Goal: Transaction & Acquisition: Book appointment/travel/reservation

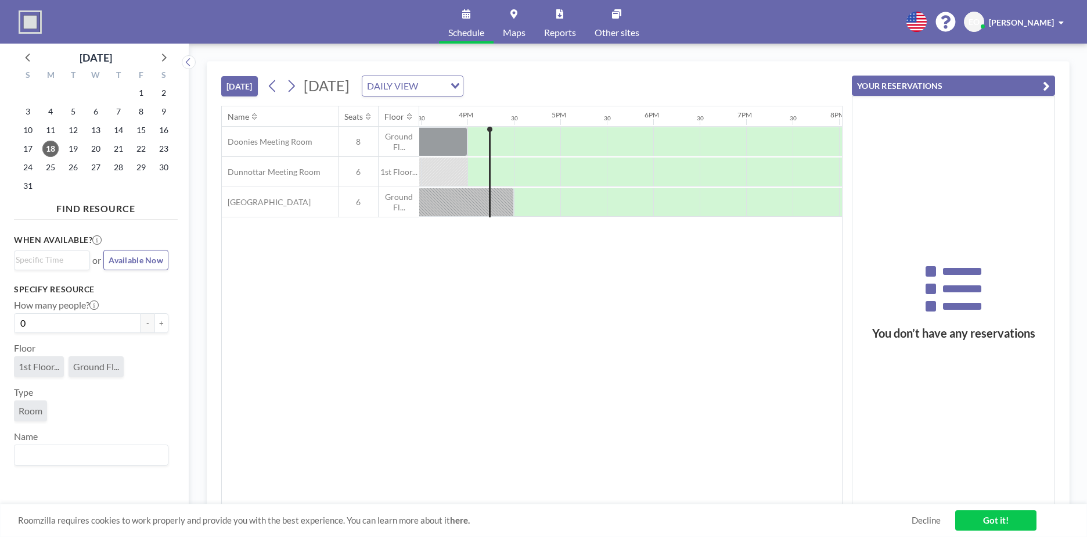
scroll to position [0, 1441]
click at [295, 85] on icon at bounding box center [292, 86] width 6 height 12
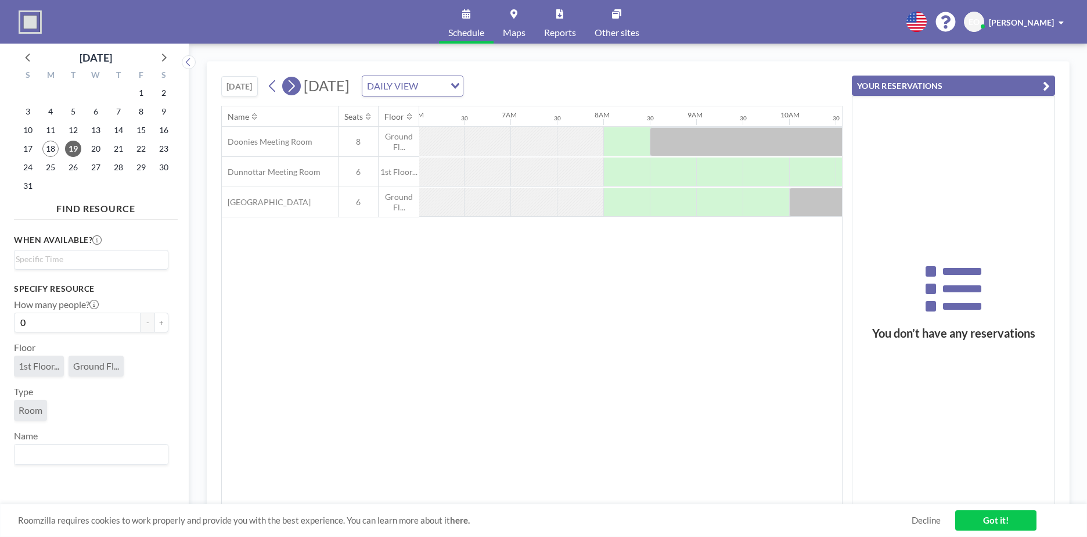
scroll to position [0, 697]
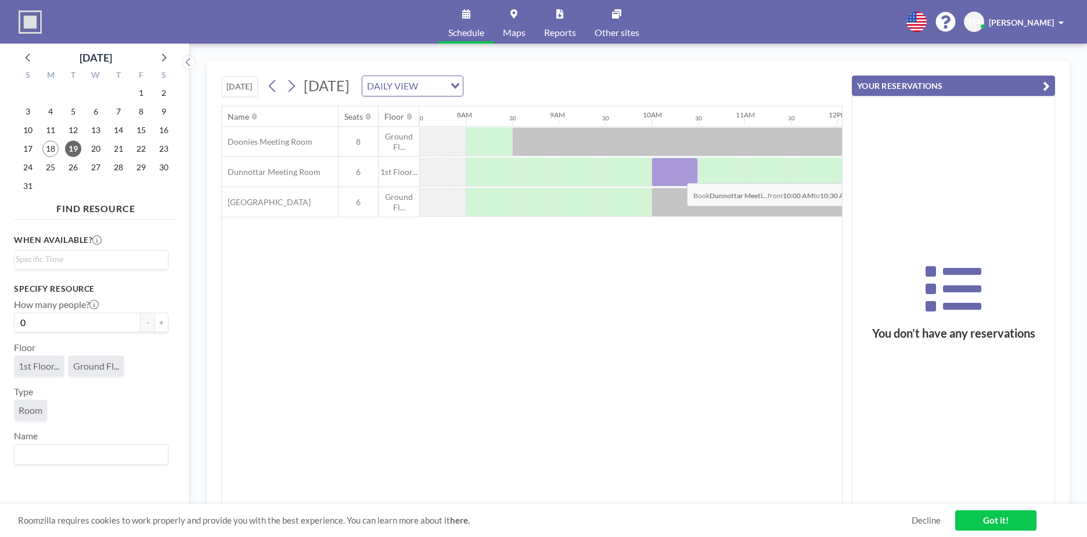
click at [678, 174] on div at bounding box center [675, 171] width 46 height 29
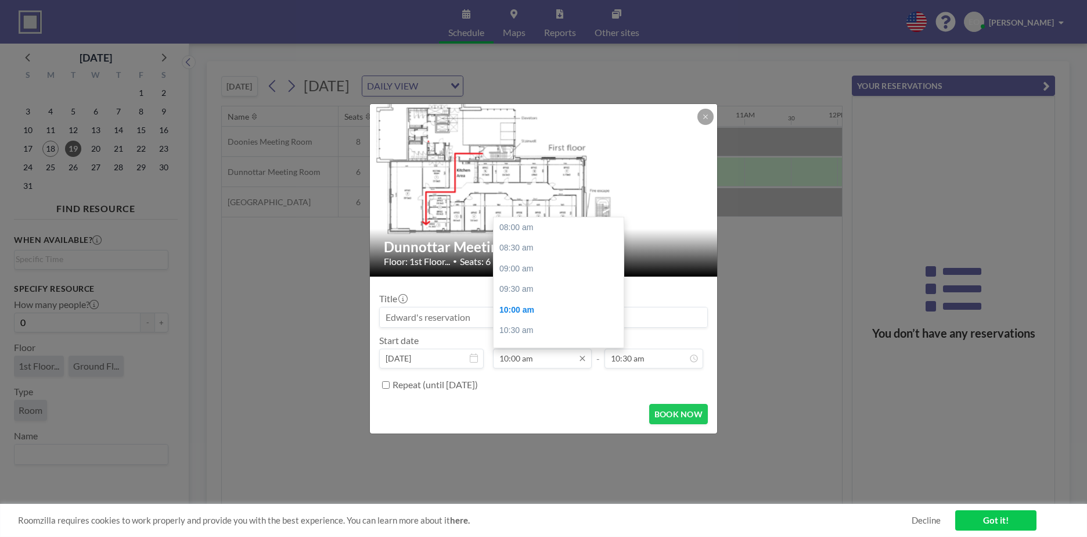
scroll to position [82, 0]
drag, startPoint x: 620, startPoint y: 258, endPoint x: 619, endPoint y: 273, distance: 14.5
click at [619, 273] on div at bounding box center [620, 263] width 3 height 28
click at [545, 301] on div "01:30 pm" at bounding box center [562, 307] width 136 height 21
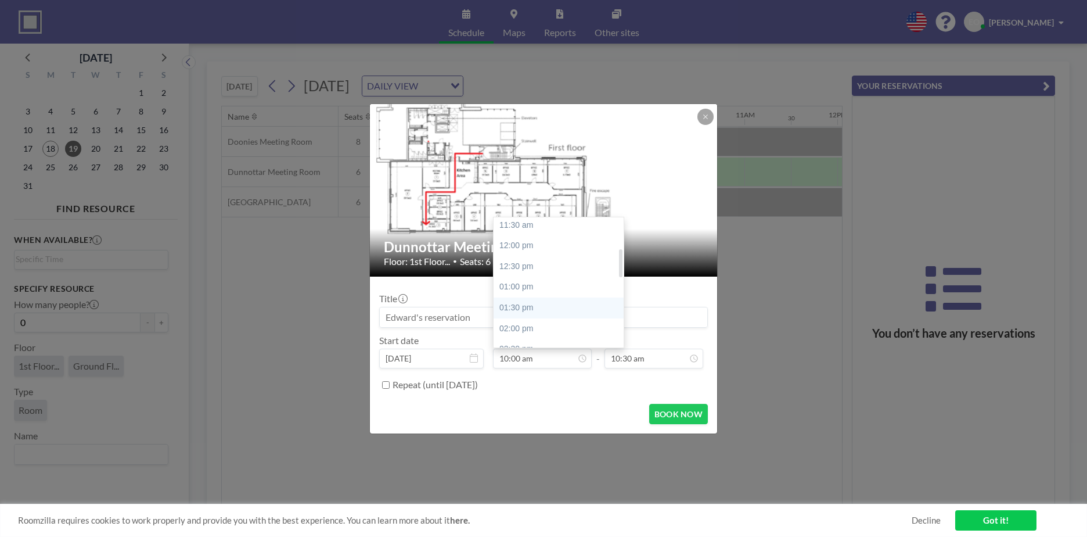
type input "01:30 pm"
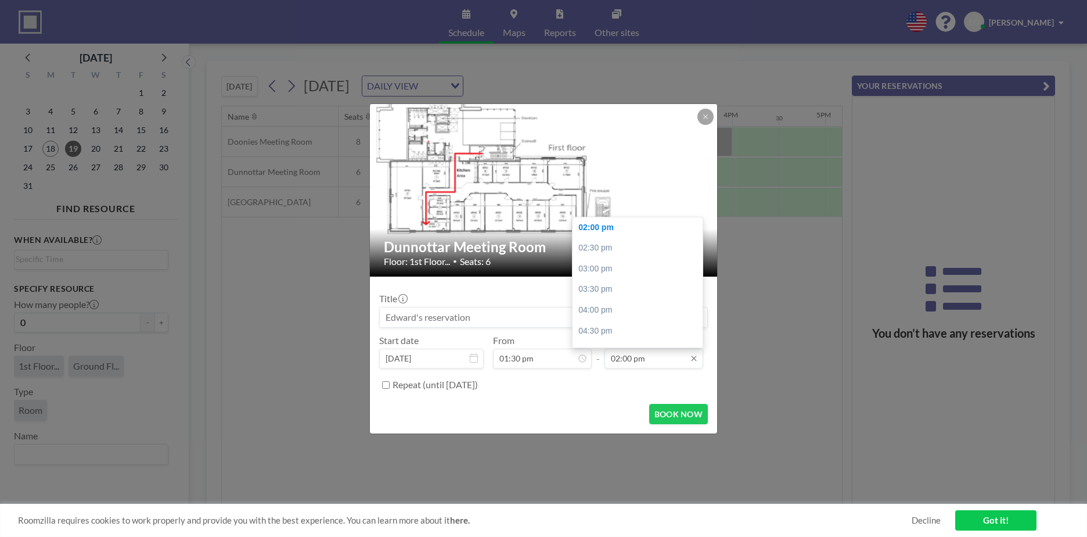
scroll to position [0, 1208]
click at [605, 265] on div "03:00 pm" at bounding box center [641, 268] width 136 height 21
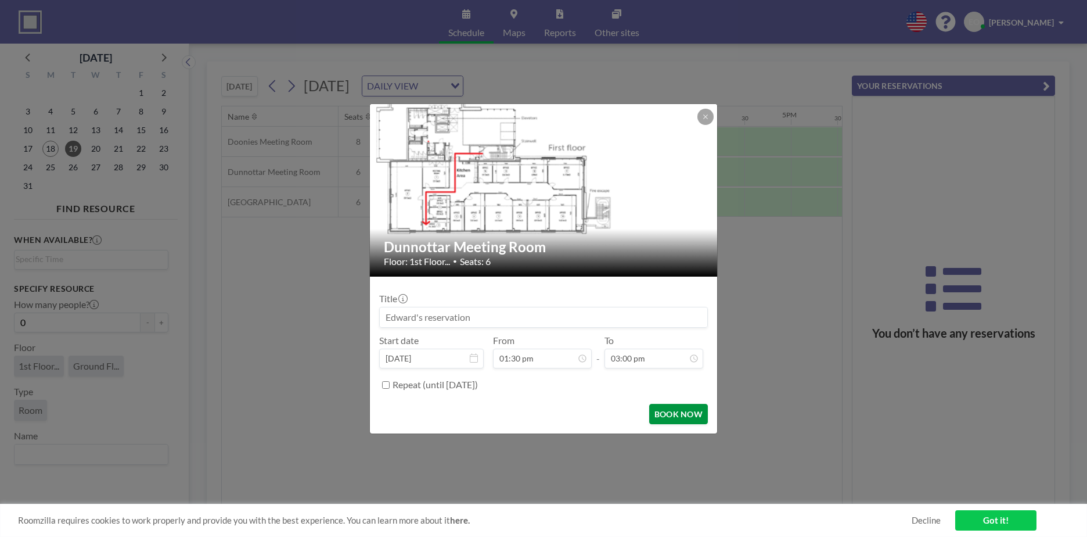
scroll to position [289, 0]
click at [667, 414] on button "BOOK NOW" at bounding box center [678, 414] width 59 height 20
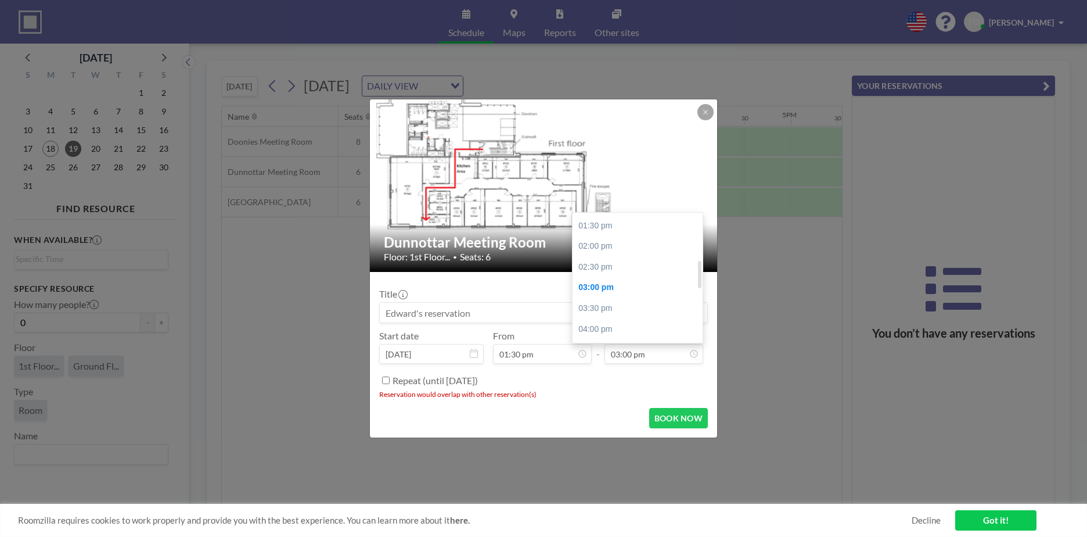
scroll to position [217, 0]
drag, startPoint x: 701, startPoint y: 278, endPoint x: 699, endPoint y: 264, distance: 14.6
click at [699, 264] on div at bounding box center [699, 274] width 3 height 28
click at [640, 269] on div "02:30 pm" at bounding box center [641, 275] width 136 height 21
type input "02:30 pm"
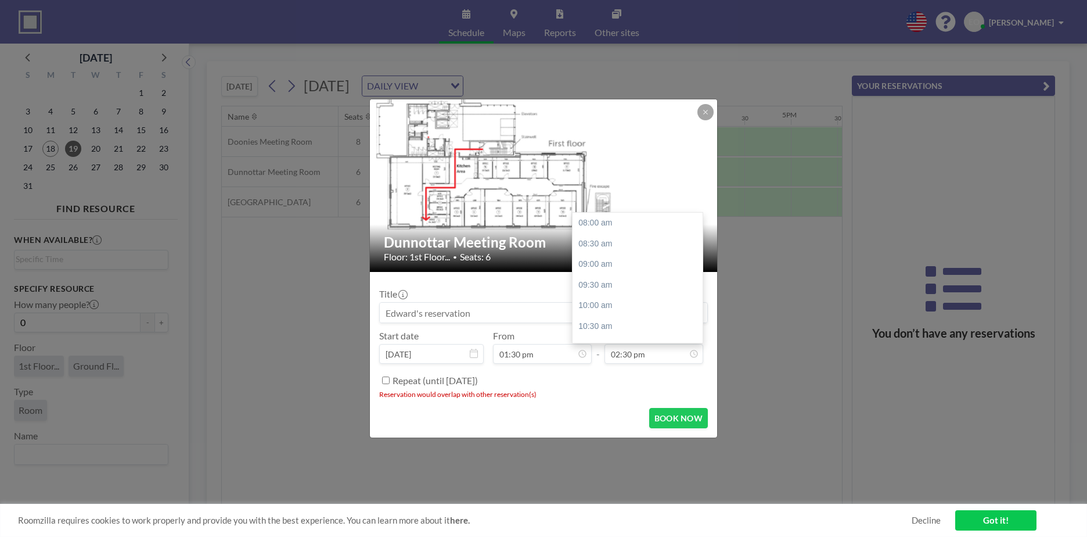
scroll to position [269, 0]
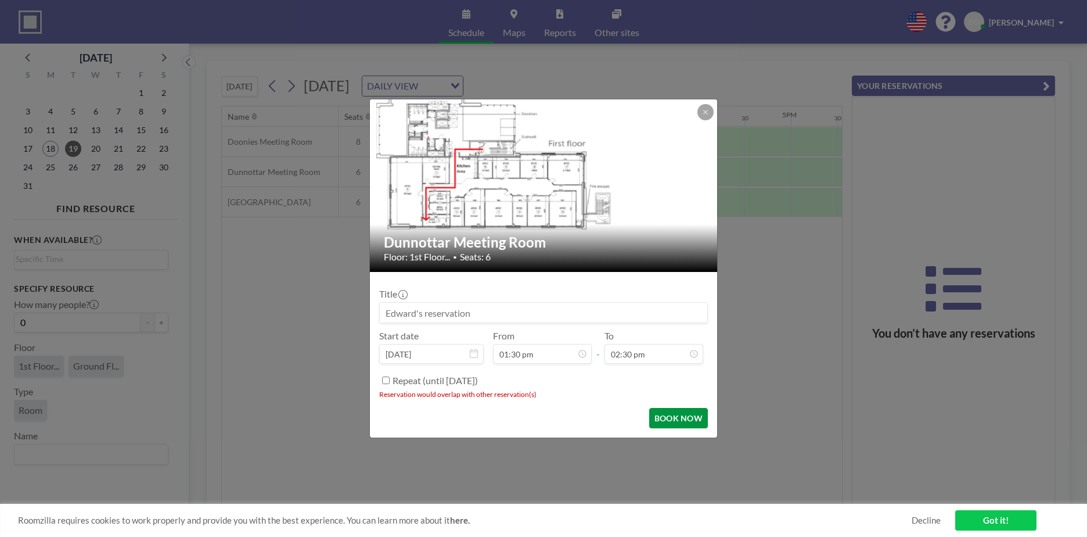
click at [687, 419] on button "BOOK NOW" at bounding box center [678, 418] width 59 height 20
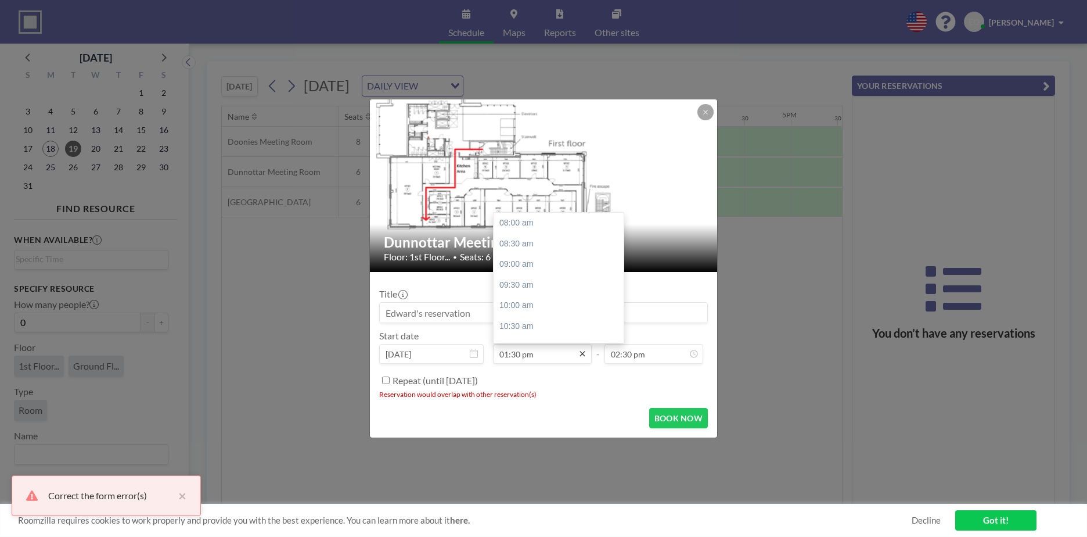
scroll to position [228, 0]
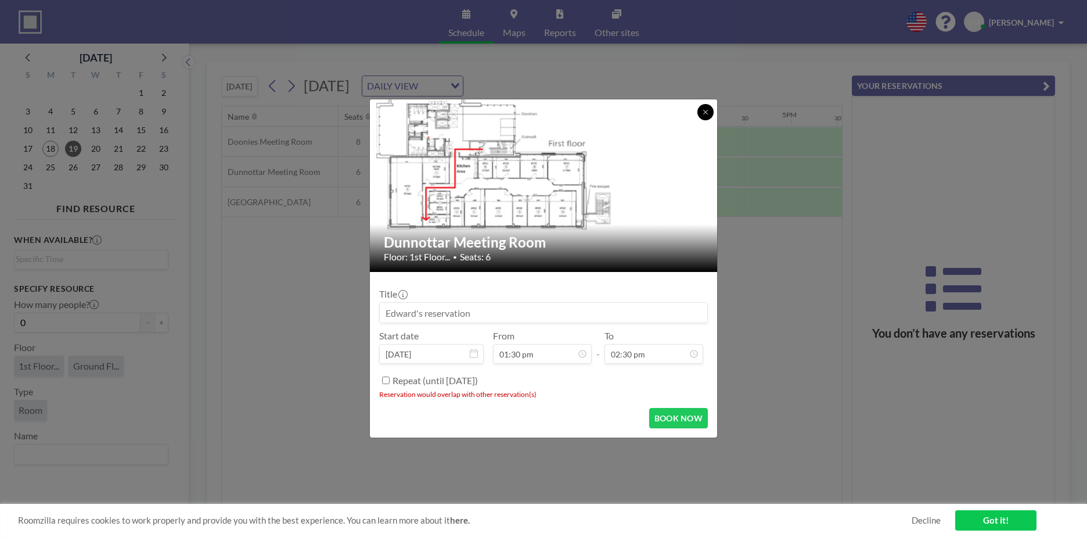
click at [707, 112] on icon at bounding box center [705, 112] width 7 height 7
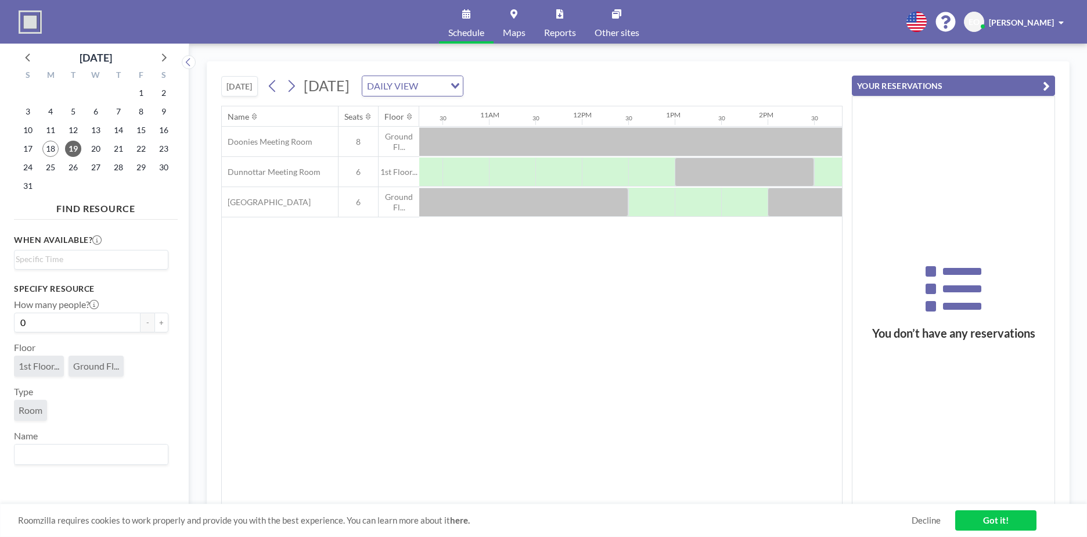
scroll to position [0, 929]
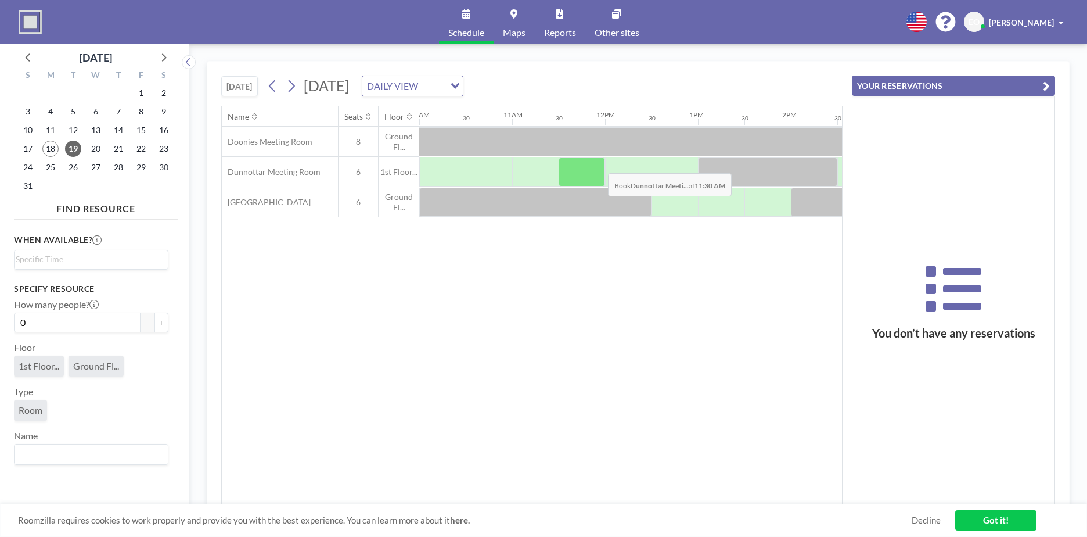
click at [599, 164] on div at bounding box center [582, 171] width 46 height 29
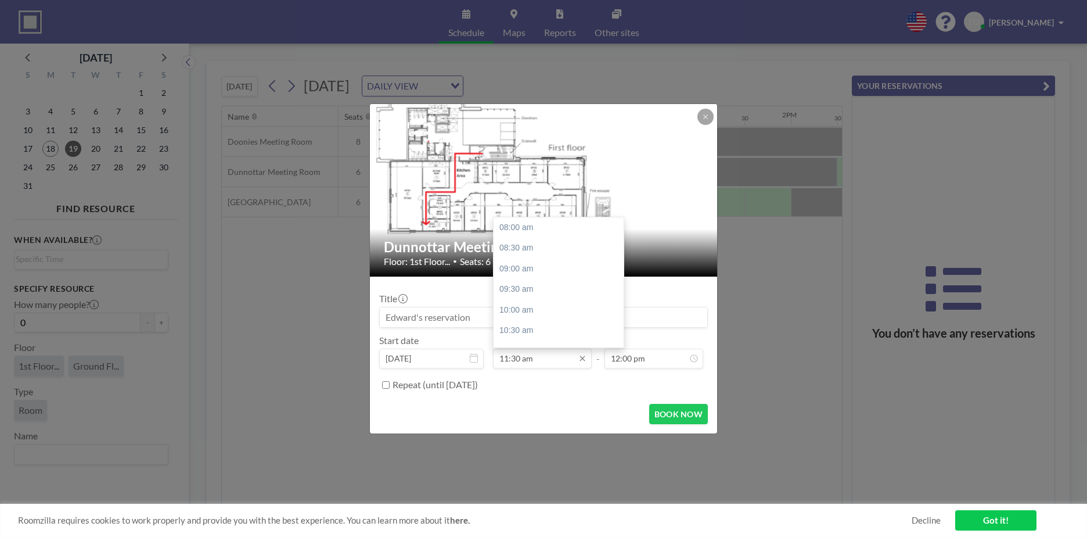
scroll to position [145, 0]
click at [536, 247] on div "12:00 pm" at bounding box center [562, 248] width 136 height 21
type input "12:00 pm"
type input "12:30 pm"
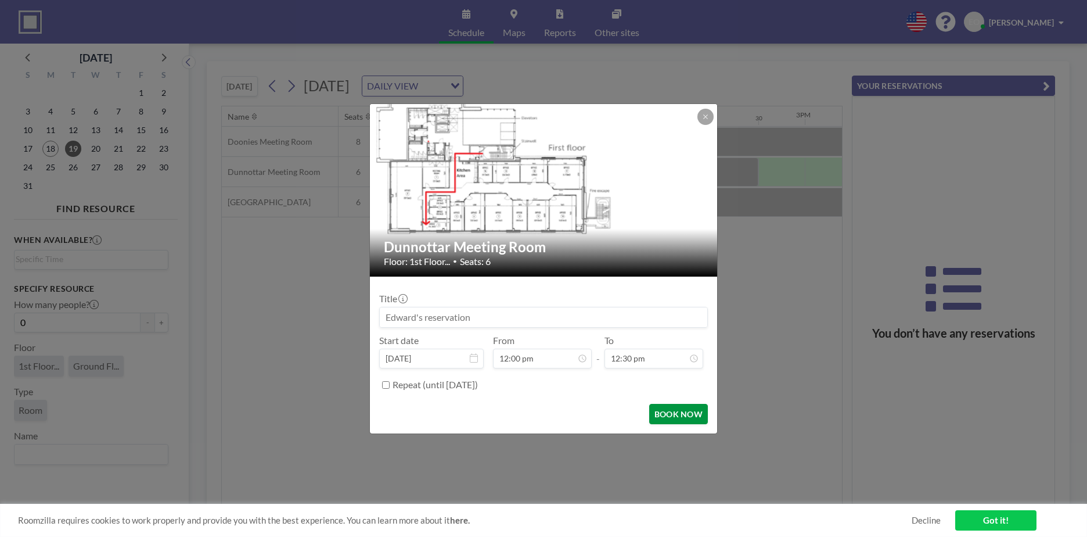
scroll to position [0, 1069]
click at [674, 419] on button "BOOK NOW" at bounding box center [678, 414] width 59 height 20
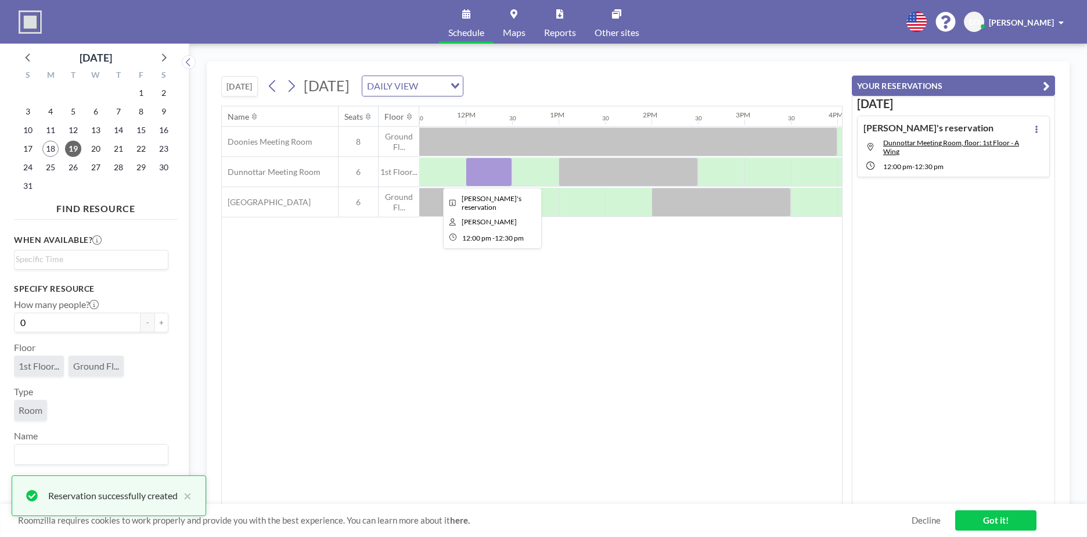
click at [492, 167] on div at bounding box center [489, 171] width 46 height 29
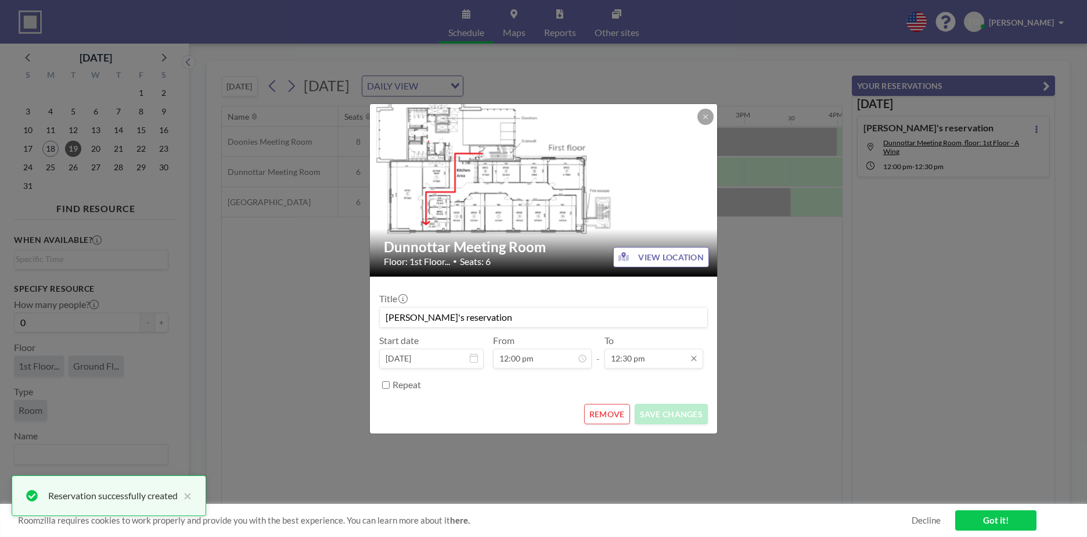
scroll to position [186, 0]
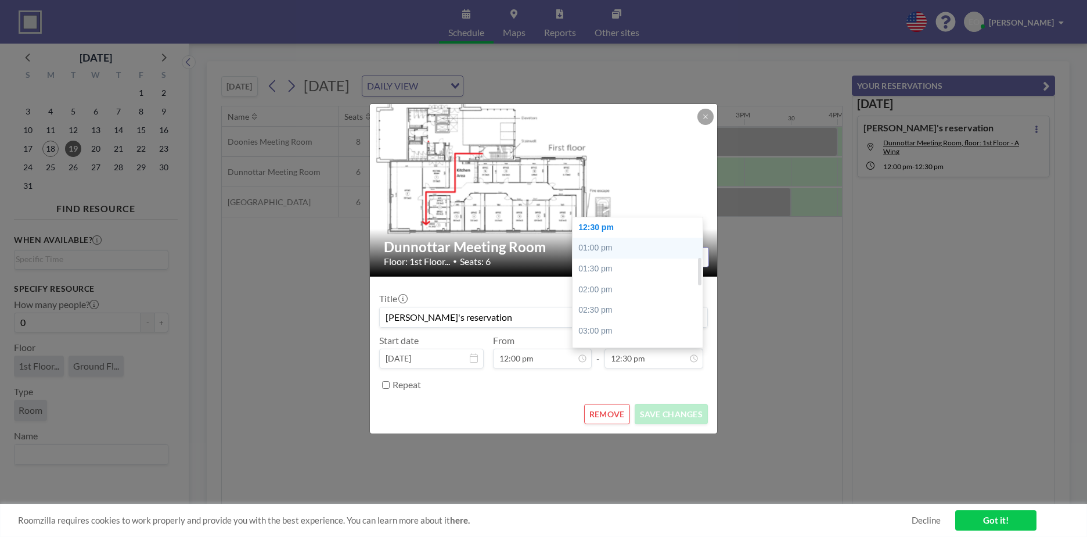
click at [623, 249] on div "01:00 pm" at bounding box center [641, 248] width 136 height 21
type input "01:00 pm"
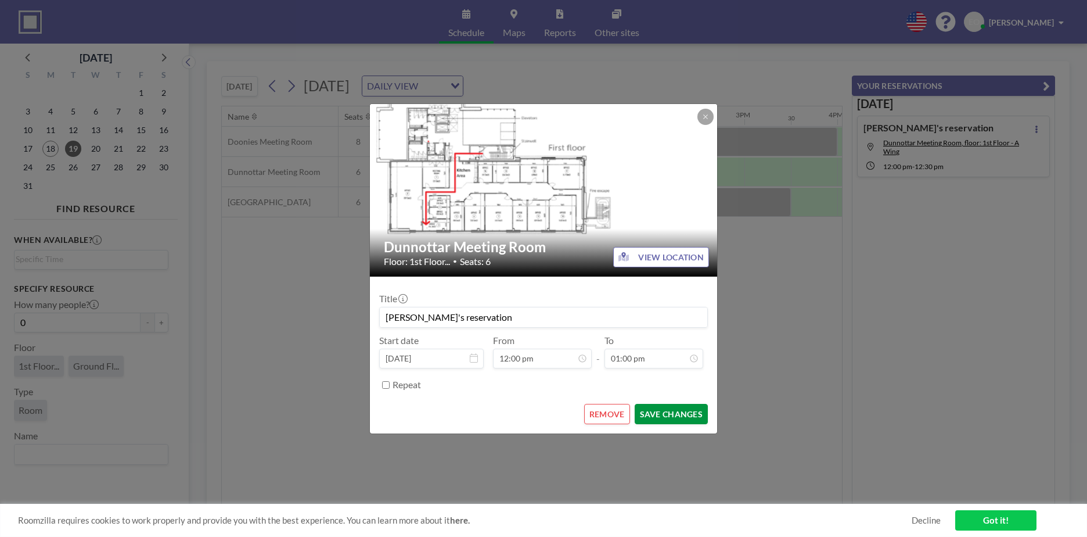
click at [665, 405] on button "SAVE CHANGES" at bounding box center [671, 414] width 73 height 20
